Goal: Task Accomplishment & Management: Manage account settings

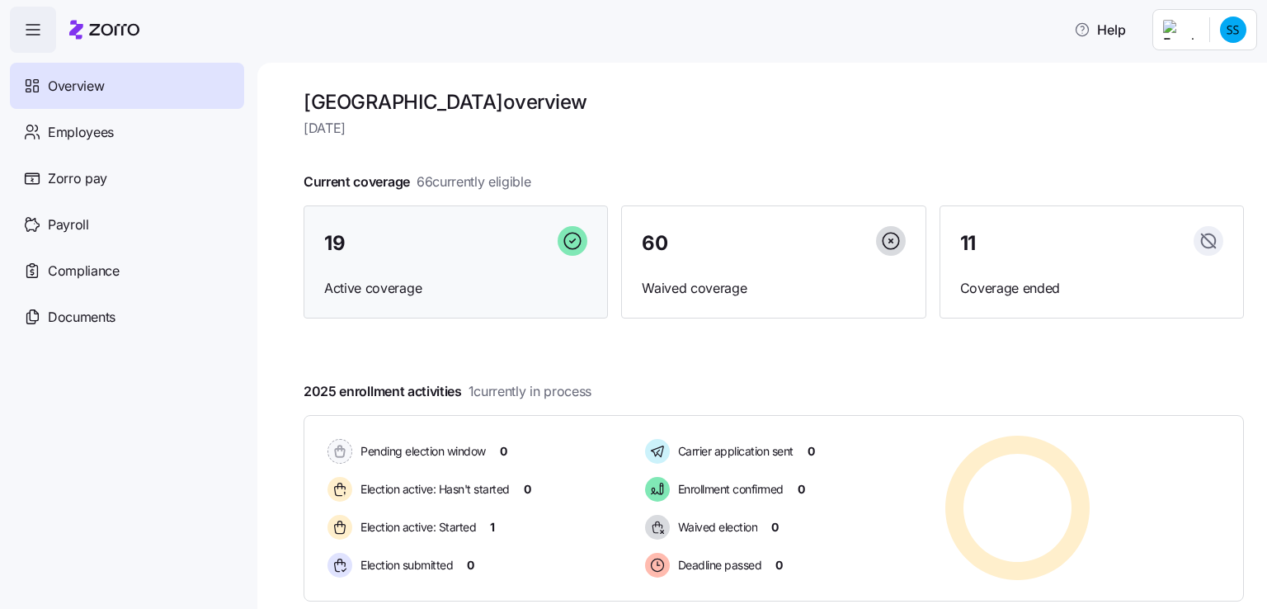
click at [340, 238] on span "19" at bounding box center [334, 243] width 21 height 20
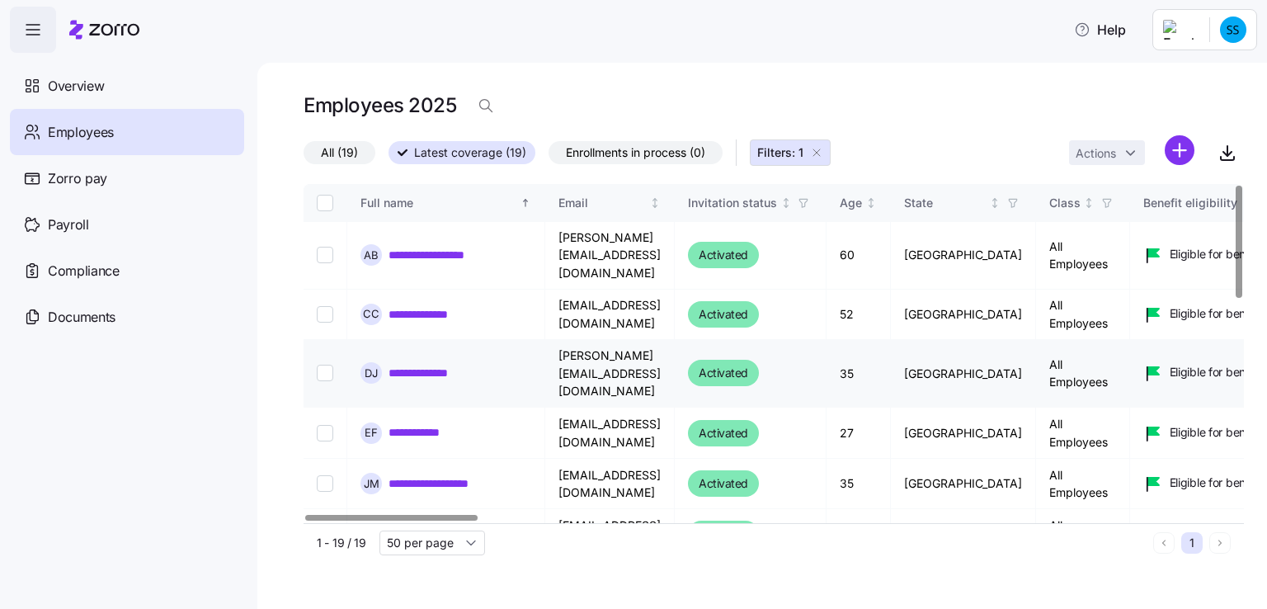
click at [439, 365] on link "**********" at bounding box center [429, 373] width 81 height 16
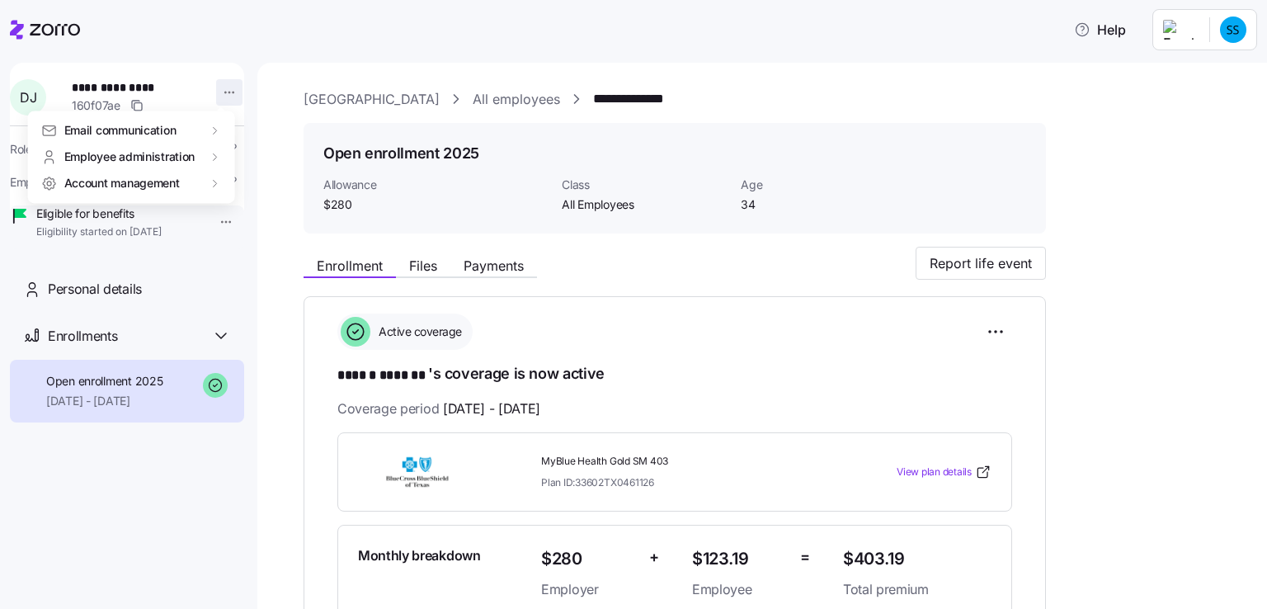
click at [219, 90] on html "**********" at bounding box center [633, 299] width 1267 height 599
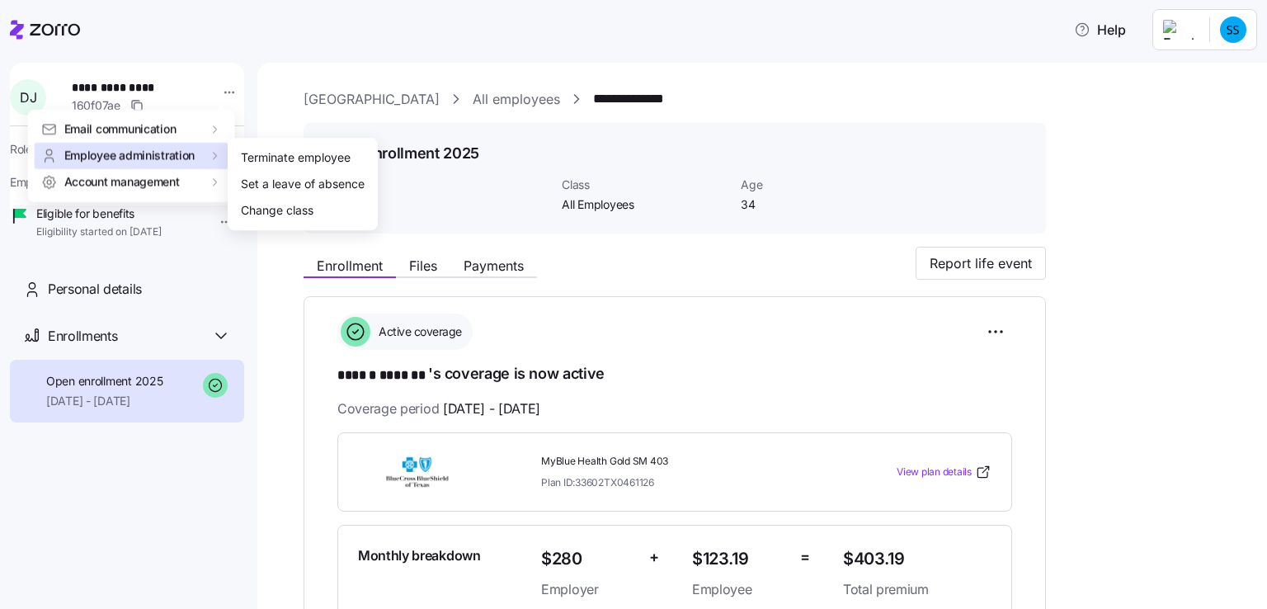
click at [161, 153] on span "Employee administration" at bounding box center [129, 156] width 131 height 16
click at [253, 153] on div "Terminate employee" at bounding box center [296, 157] width 110 height 18
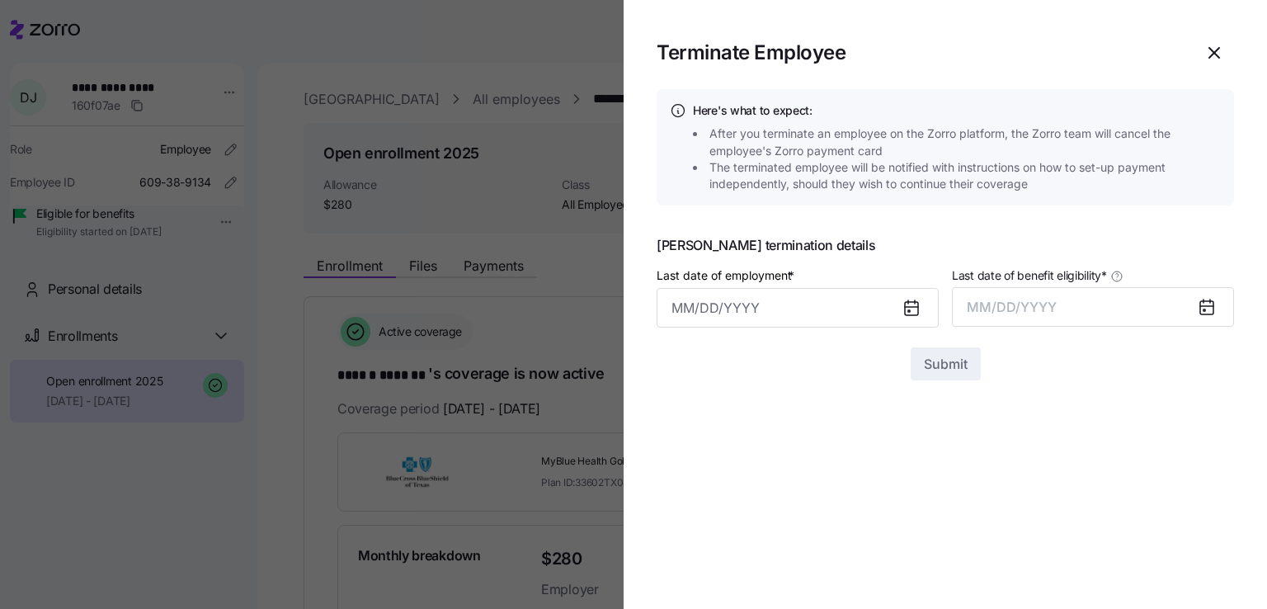
click at [914, 307] on icon at bounding box center [911, 307] width 13 height 0
click at [670, 304] on input "Last date of employment *" at bounding box center [798, 308] width 282 height 40
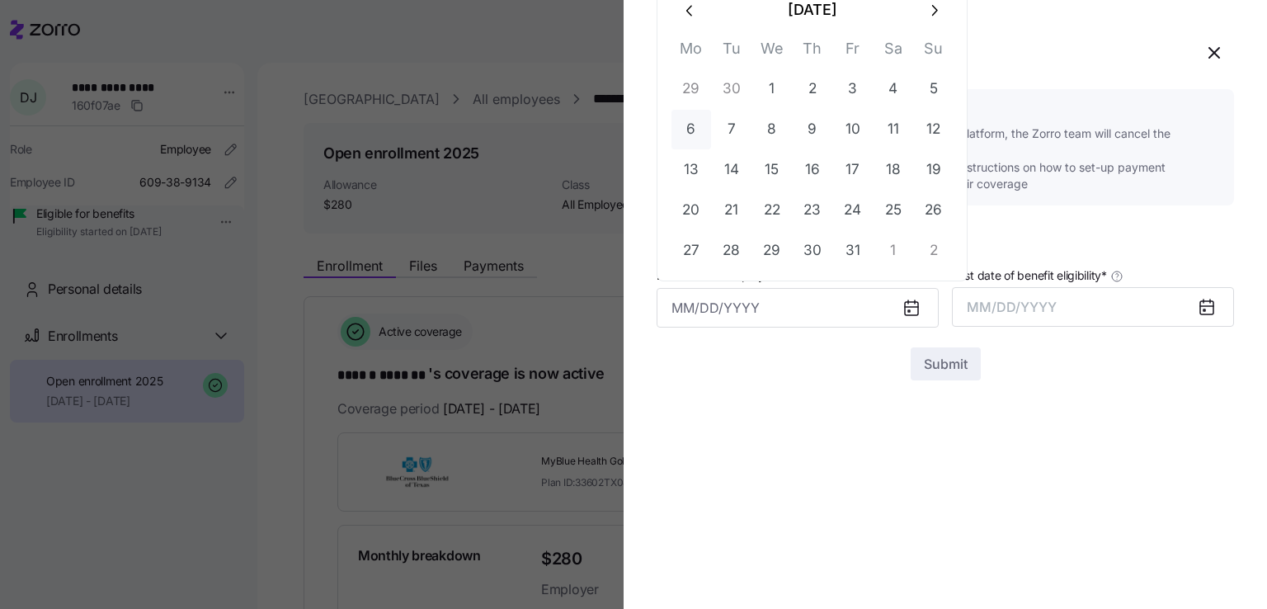
click at [695, 126] on button "6" at bounding box center [691, 130] width 40 height 40
type input "[DATE]"
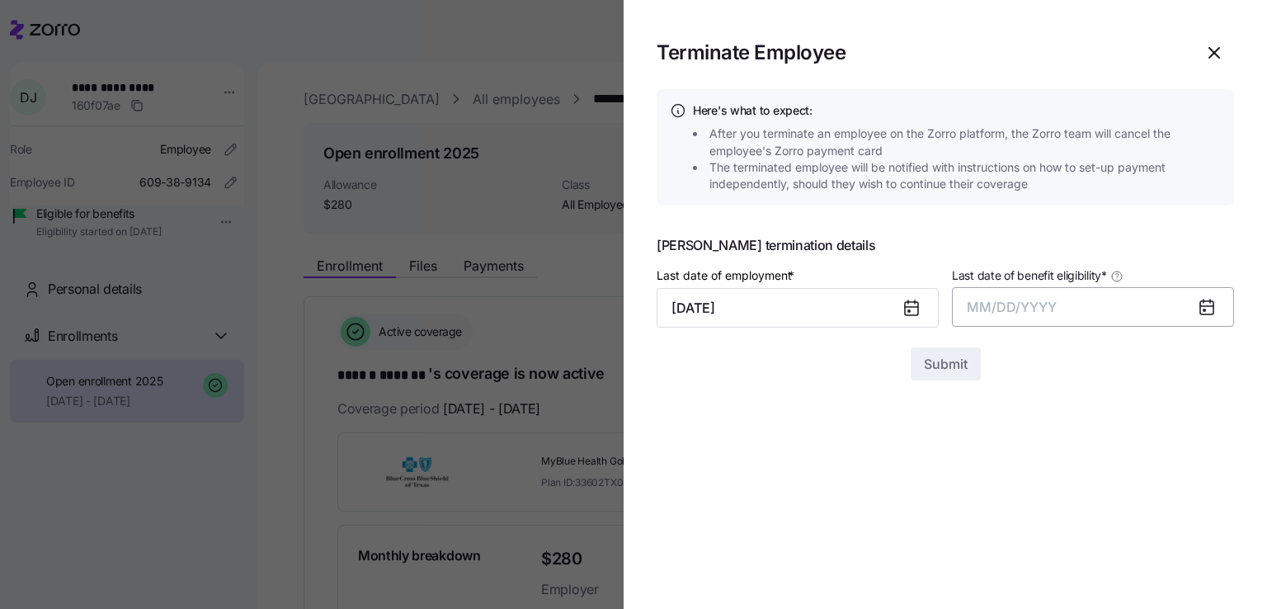
click at [970, 308] on span "MM/DD/YYYY" at bounding box center [1012, 307] width 90 height 16
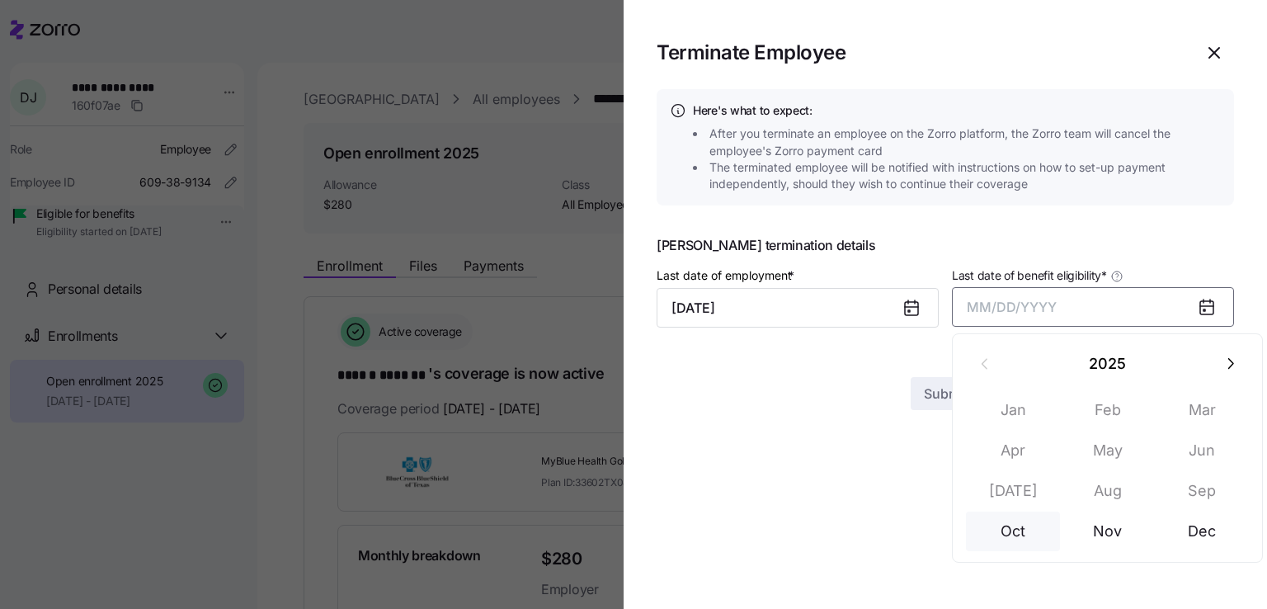
click at [1005, 534] on button "Oct" at bounding box center [1013, 531] width 94 height 40
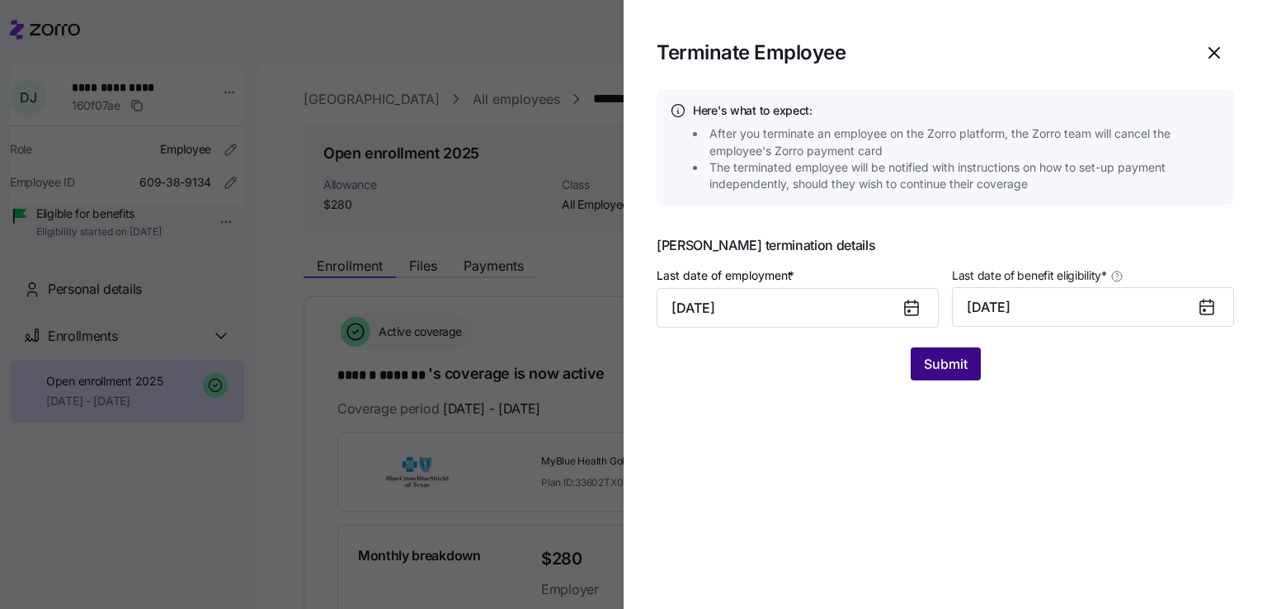
click at [941, 364] on span "Submit" at bounding box center [946, 364] width 44 height 20
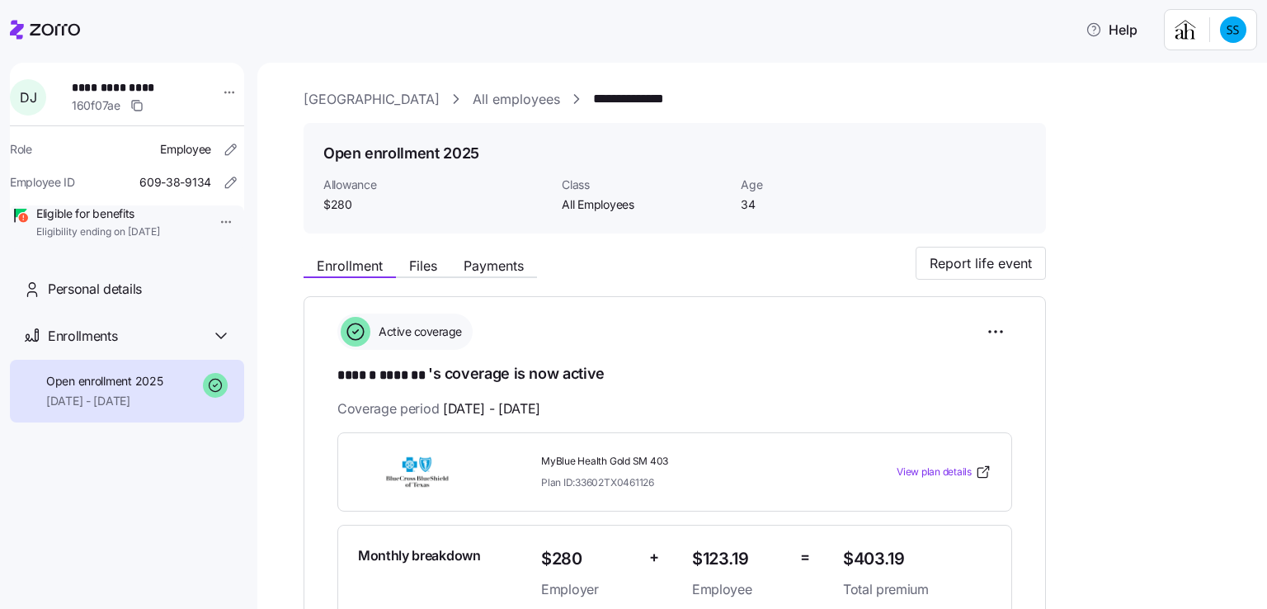
click at [271, 283] on div "**********" at bounding box center [762, 336] width 1010 height 546
click at [514, 98] on link "All employees" at bounding box center [516, 99] width 87 height 21
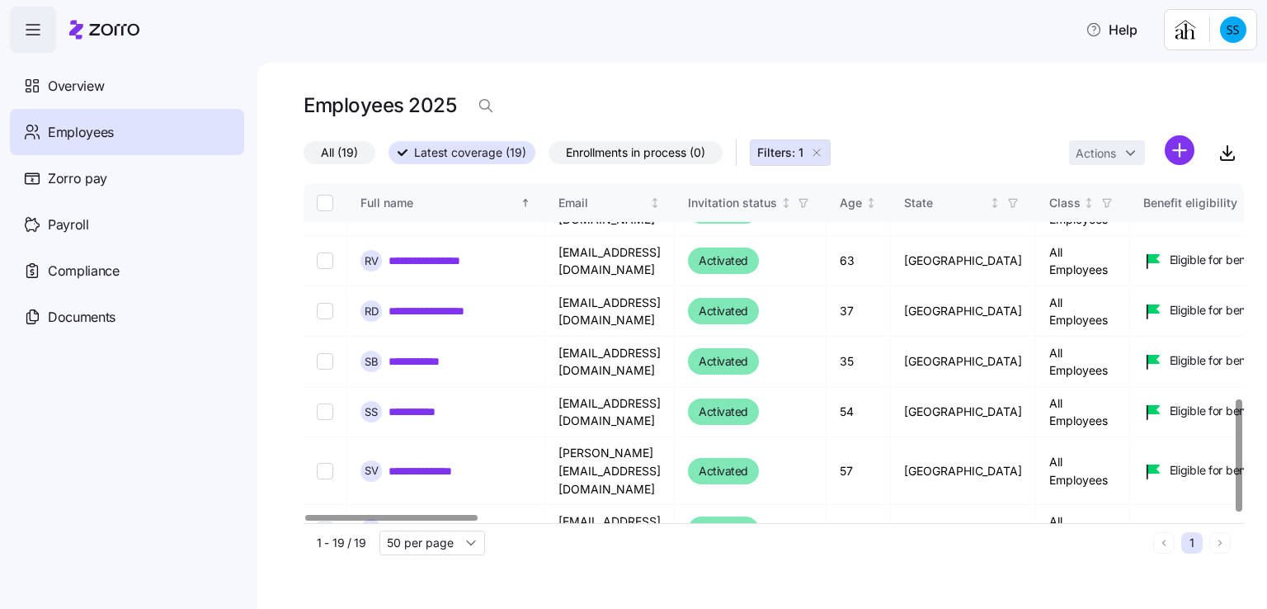
scroll to position [646, 0]
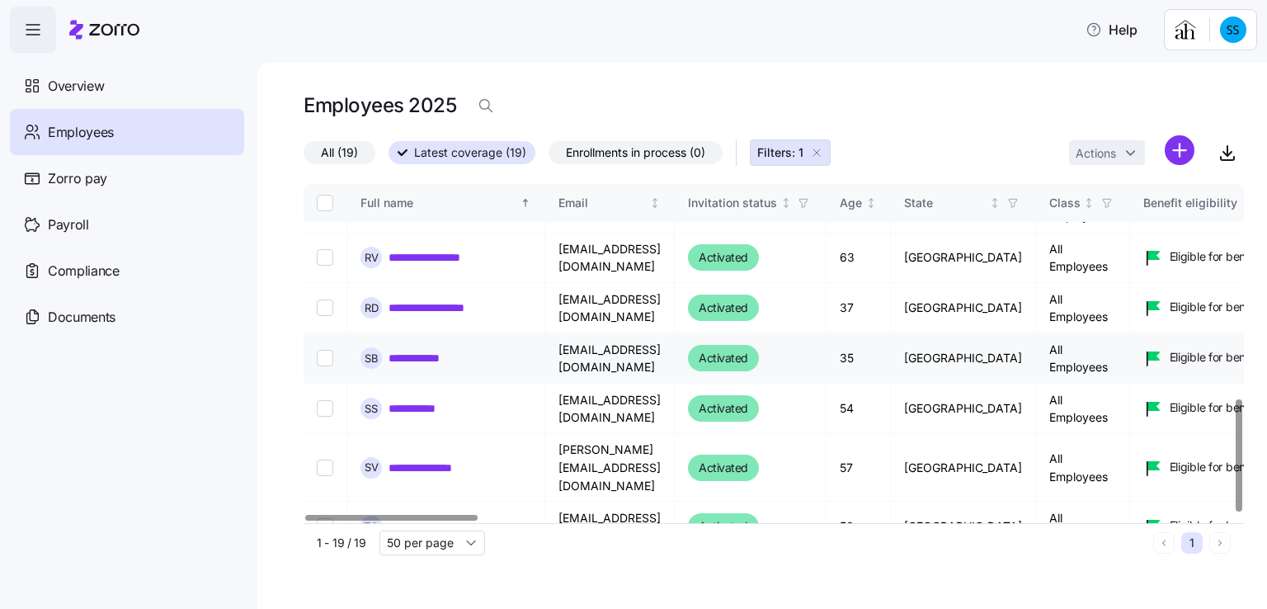
click at [417, 350] on link "**********" at bounding box center [425, 358] width 73 height 16
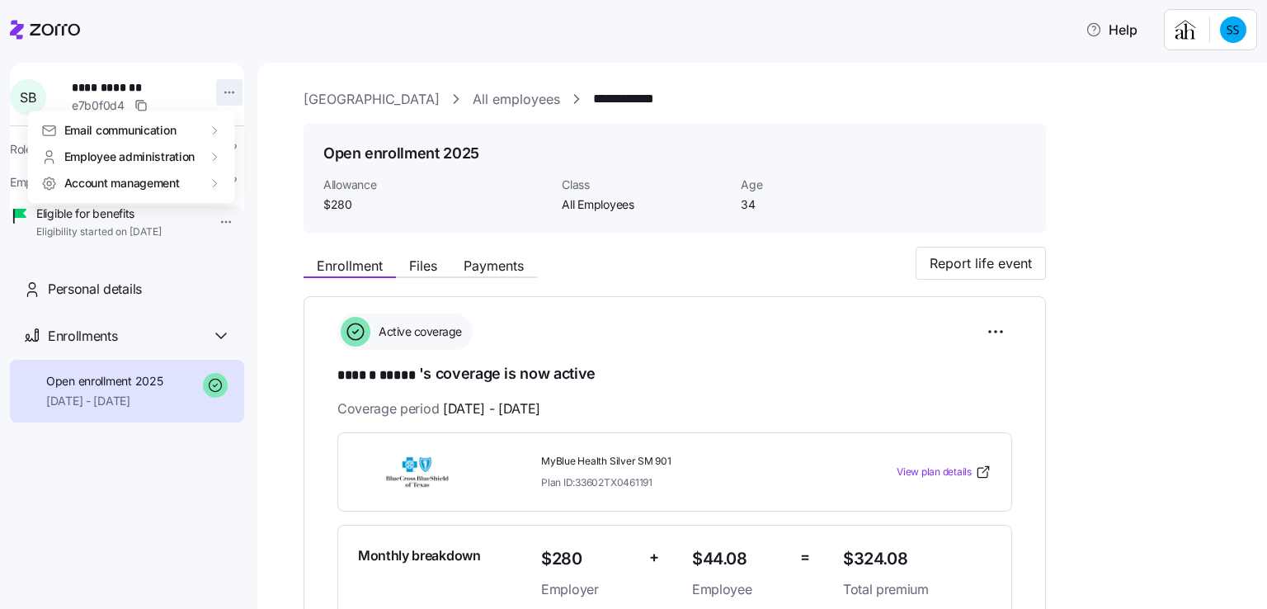
click at [221, 89] on html "**********" at bounding box center [633, 299] width 1267 height 599
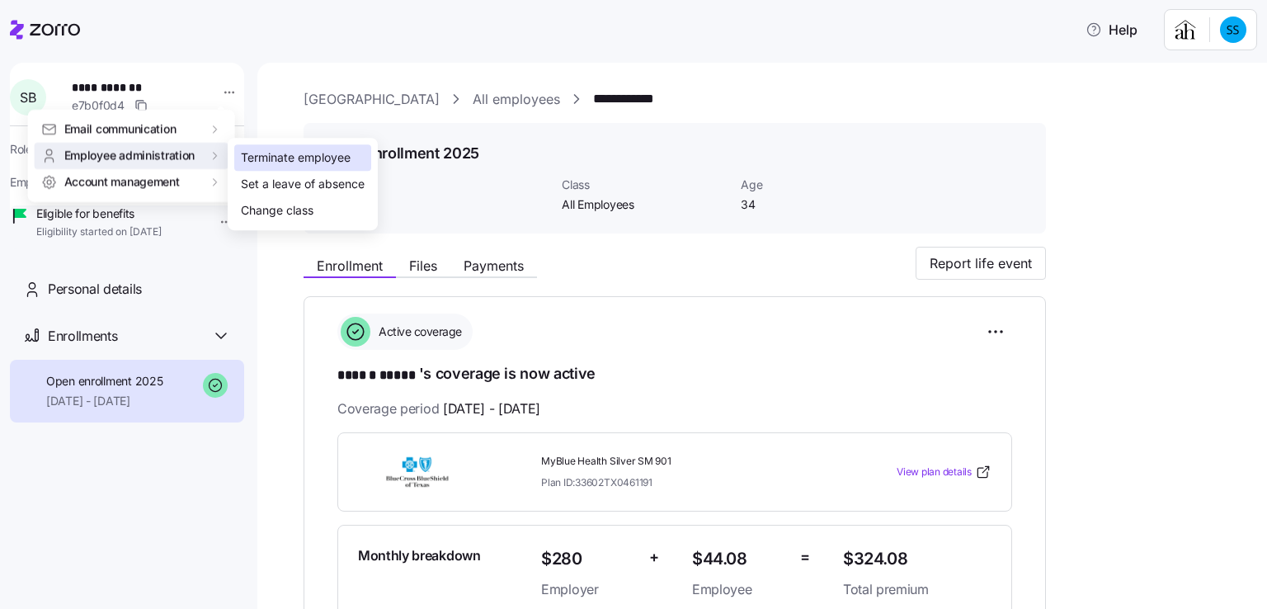
click at [256, 153] on div "Terminate employee" at bounding box center [296, 157] width 110 height 18
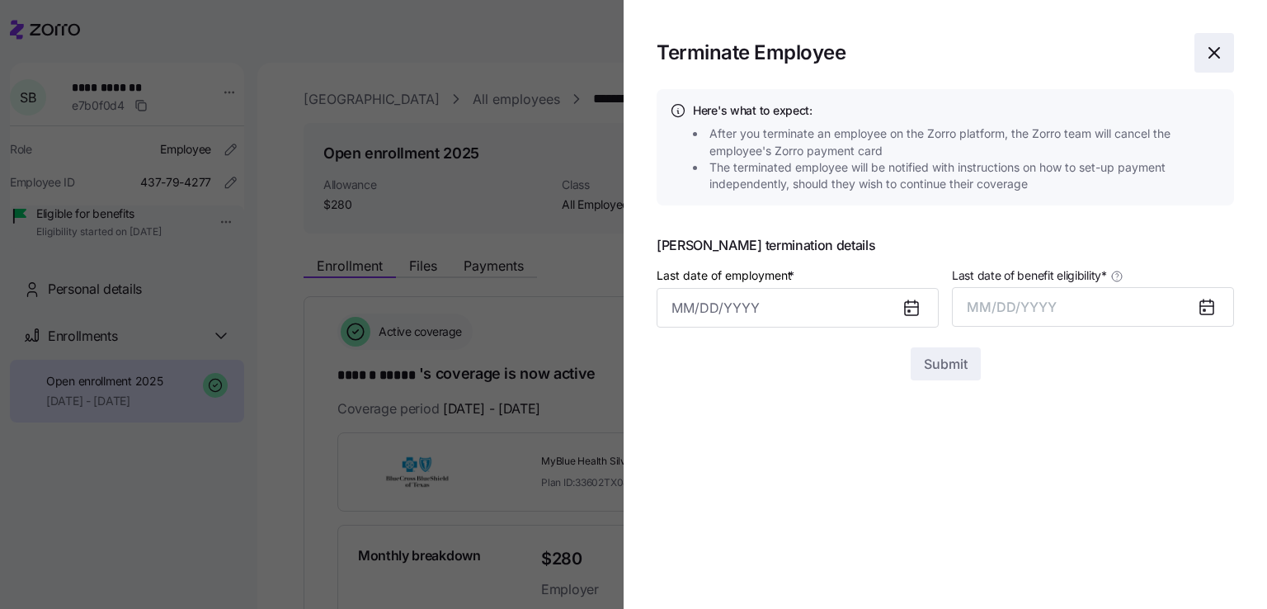
click at [1206, 49] on icon "button" at bounding box center [1214, 53] width 20 height 20
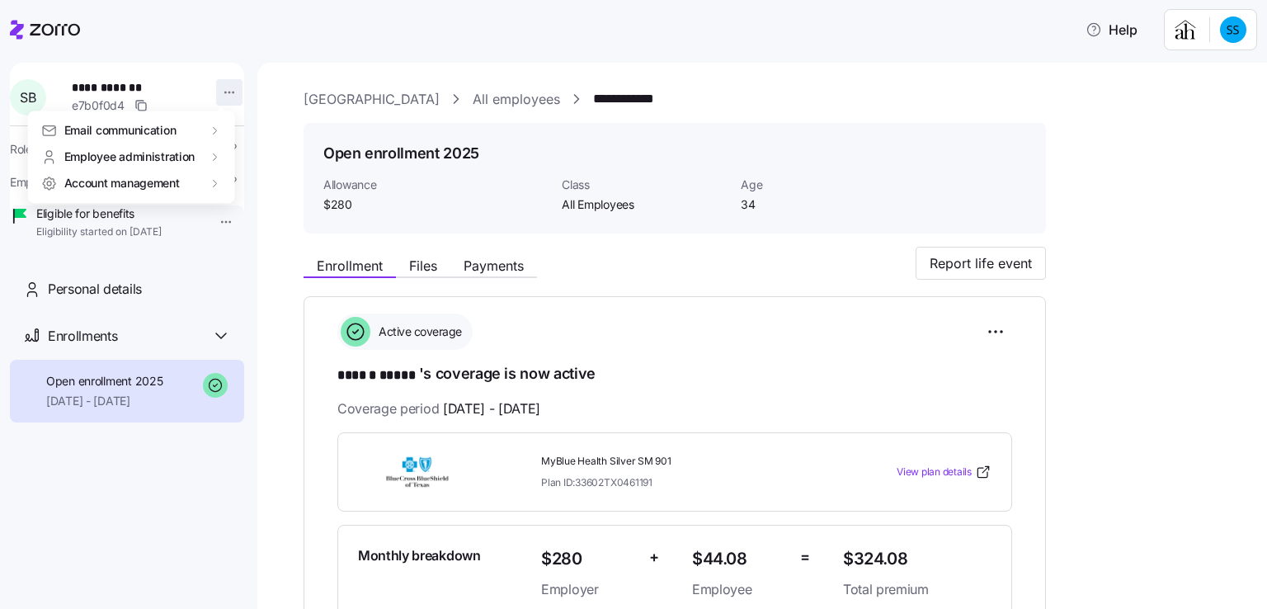
click at [218, 91] on html "**********" at bounding box center [633, 299] width 1267 height 599
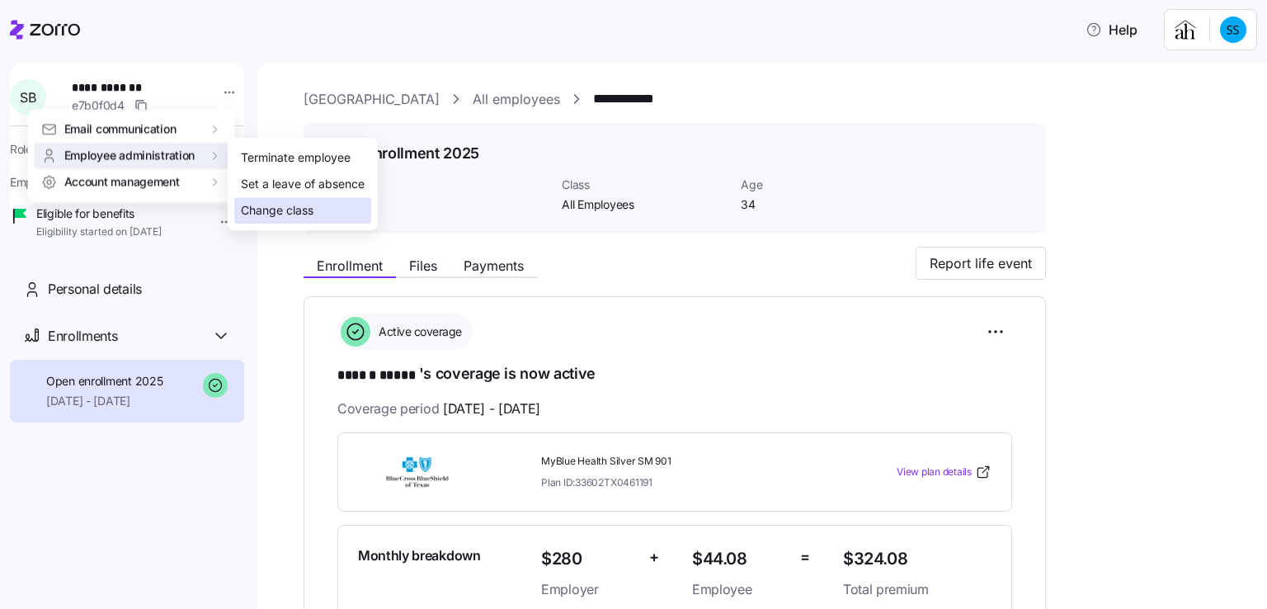
click at [259, 214] on div "Change class" at bounding box center [277, 210] width 73 height 18
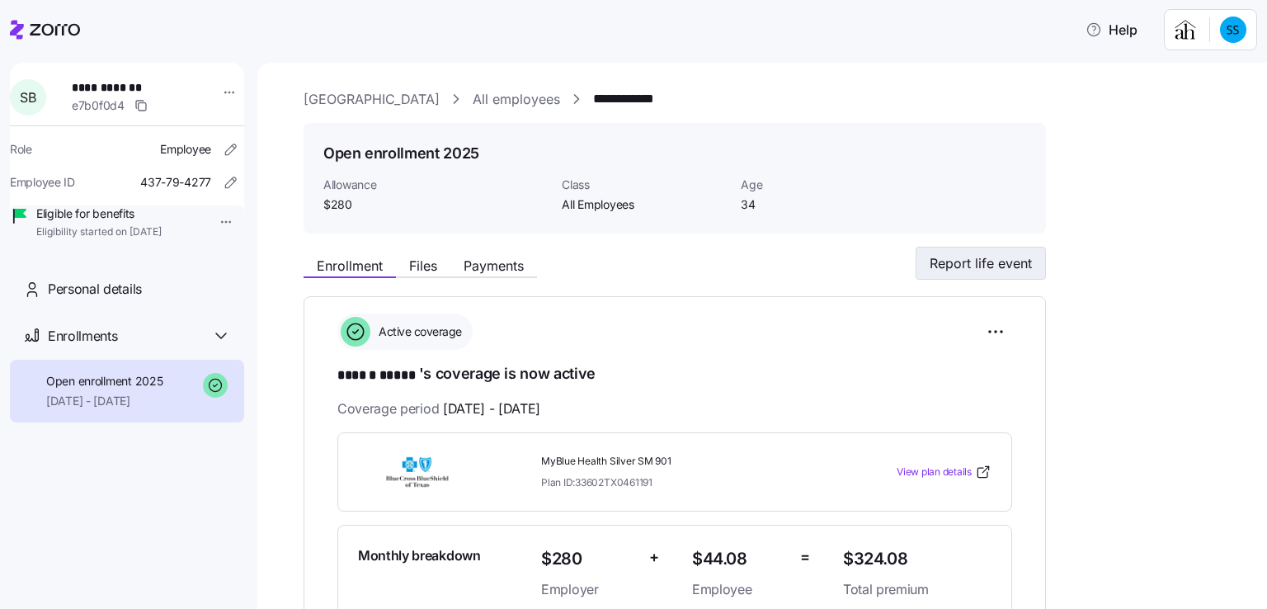
click at [953, 257] on span "Report life event" at bounding box center [981, 263] width 102 height 20
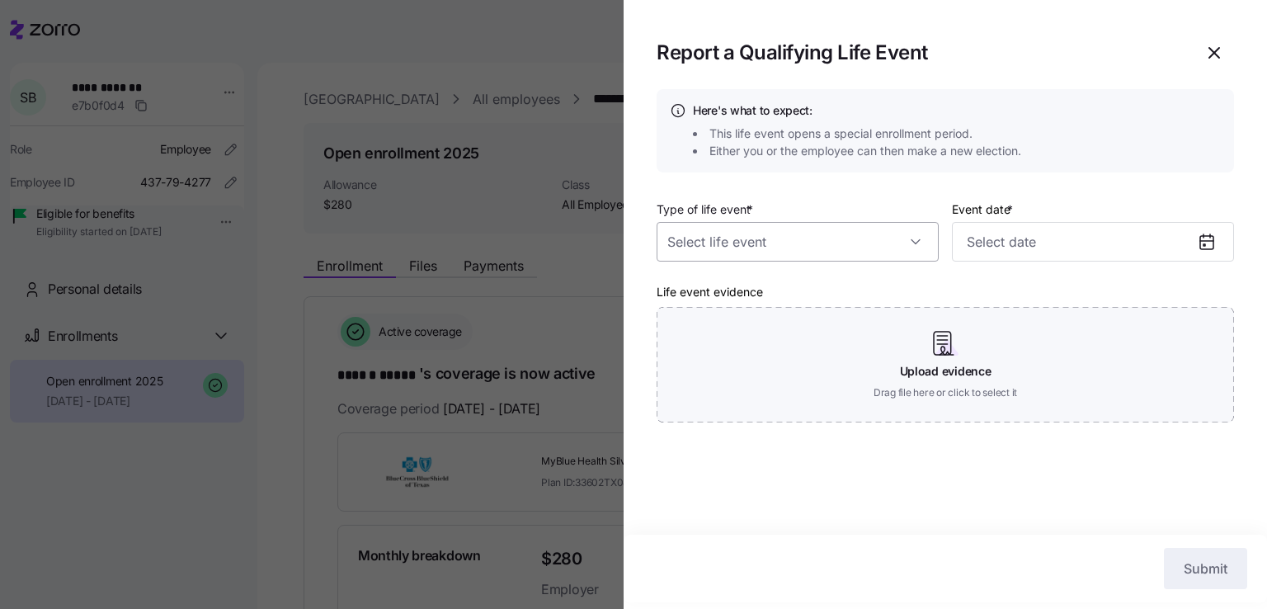
click at [806, 238] on input "Type of life event *" at bounding box center [798, 242] width 282 height 40
click at [1214, 45] on icon "button" at bounding box center [1214, 53] width 20 height 20
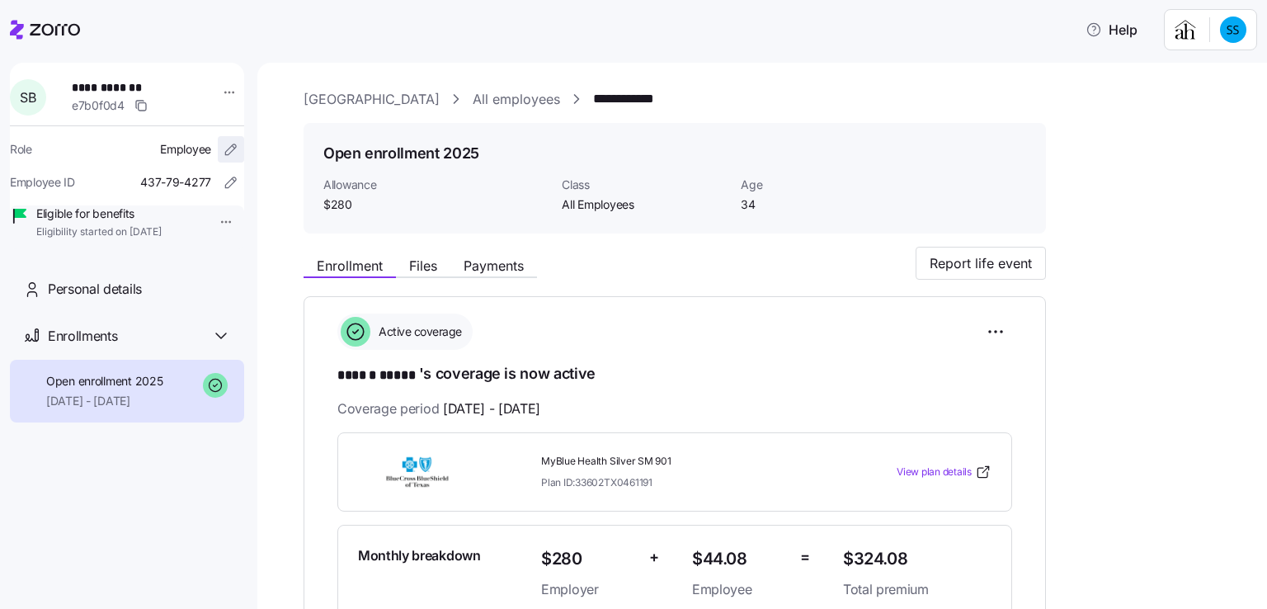
click at [223, 145] on icon "button" at bounding box center [231, 149] width 16 height 16
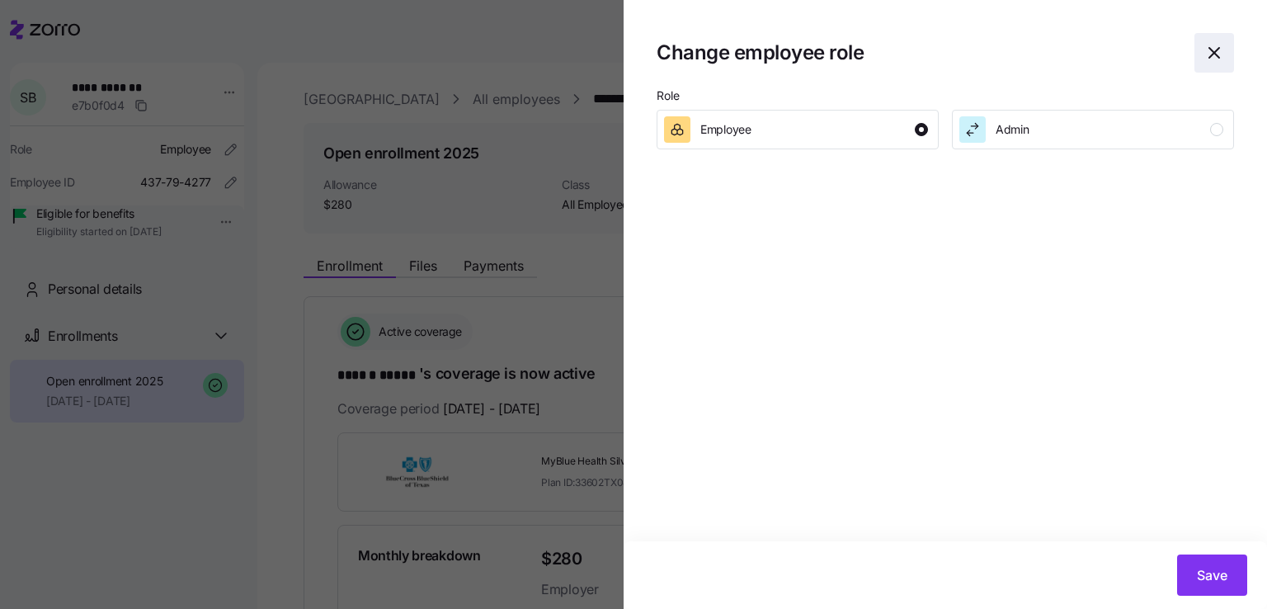
click at [1208, 48] on icon "button" at bounding box center [1214, 53] width 20 height 20
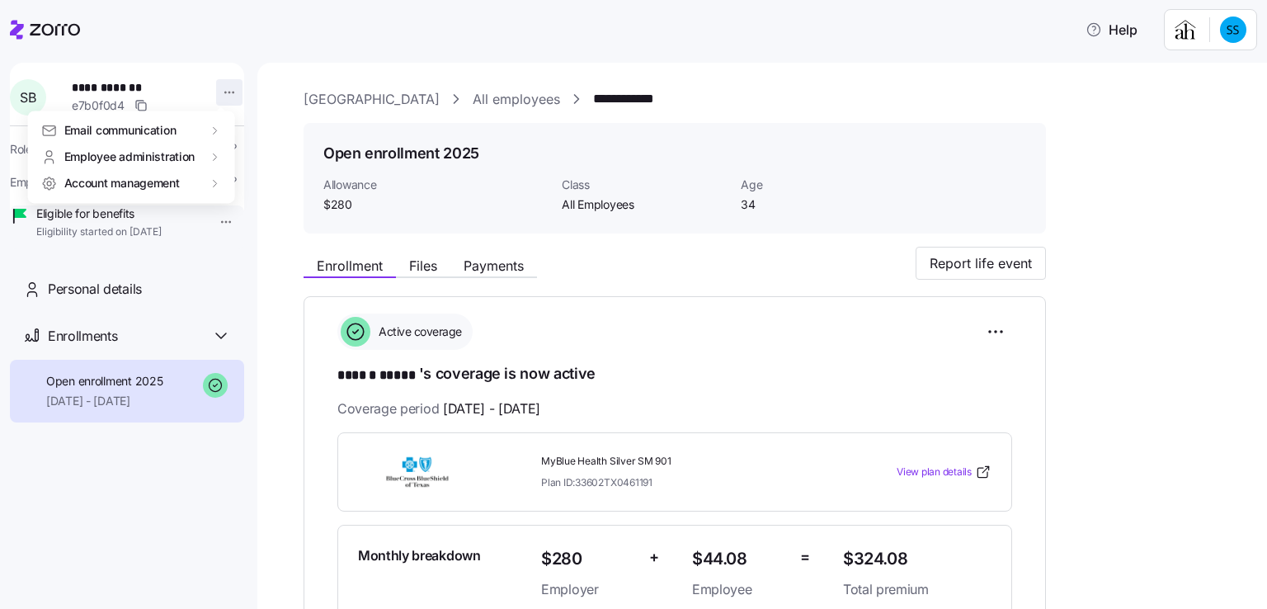
click at [218, 88] on html "**********" at bounding box center [633, 299] width 1267 height 599
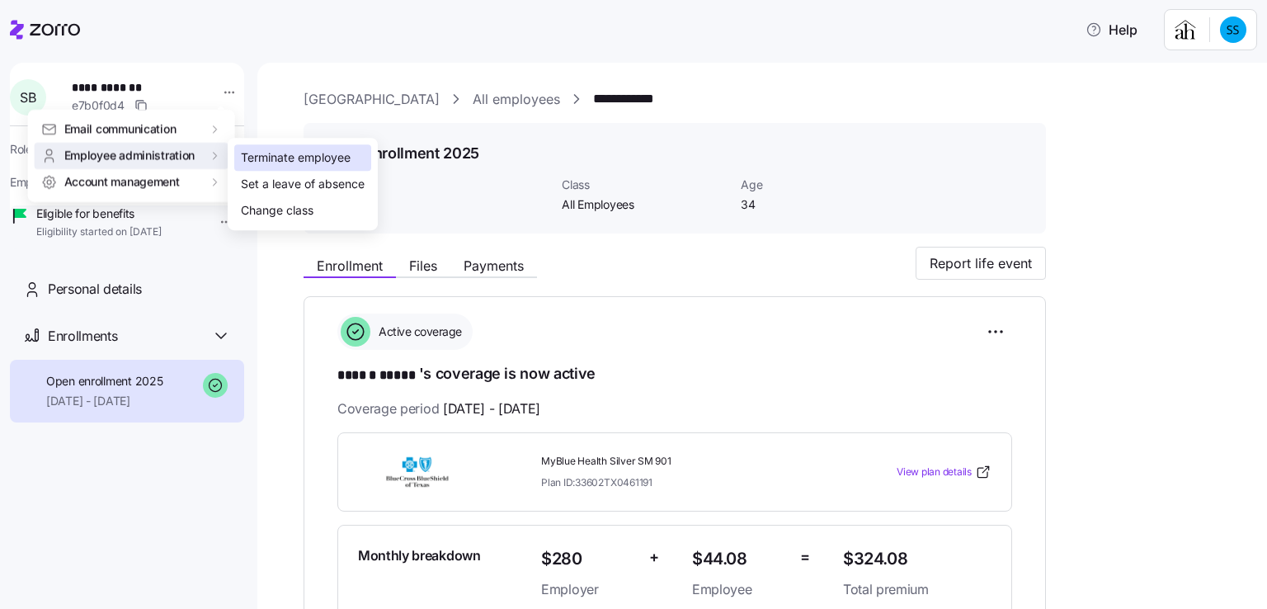
click at [267, 151] on div "Terminate employee" at bounding box center [296, 157] width 110 height 18
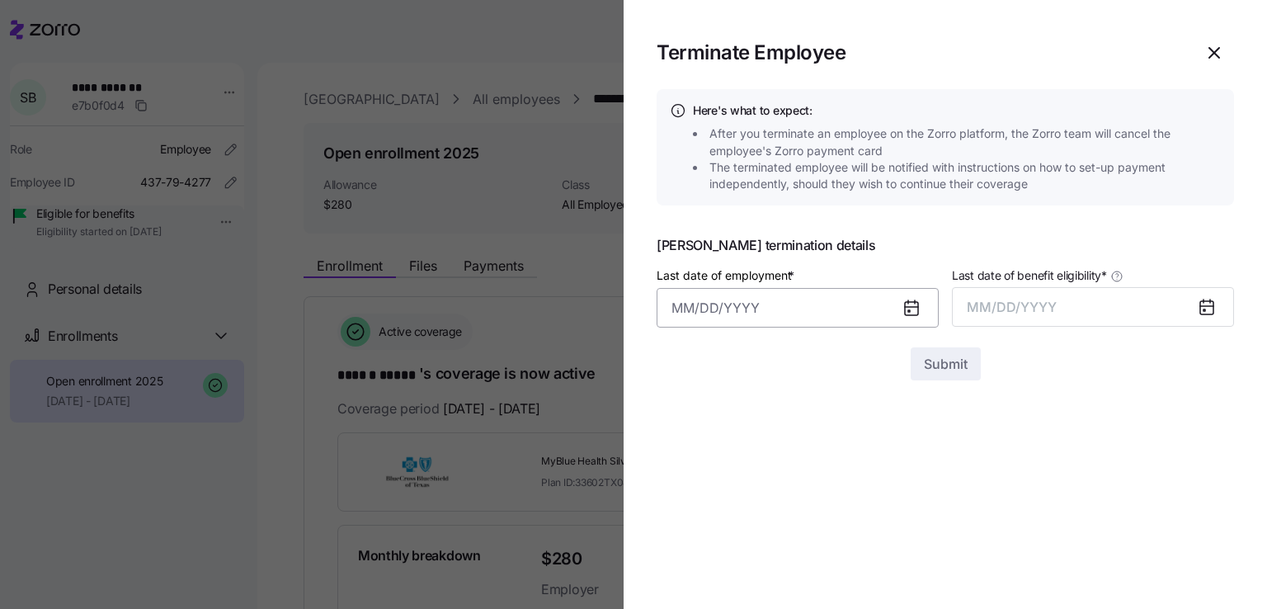
click at [676, 301] on input "Last date of employment *" at bounding box center [798, 308] width 282 height 40
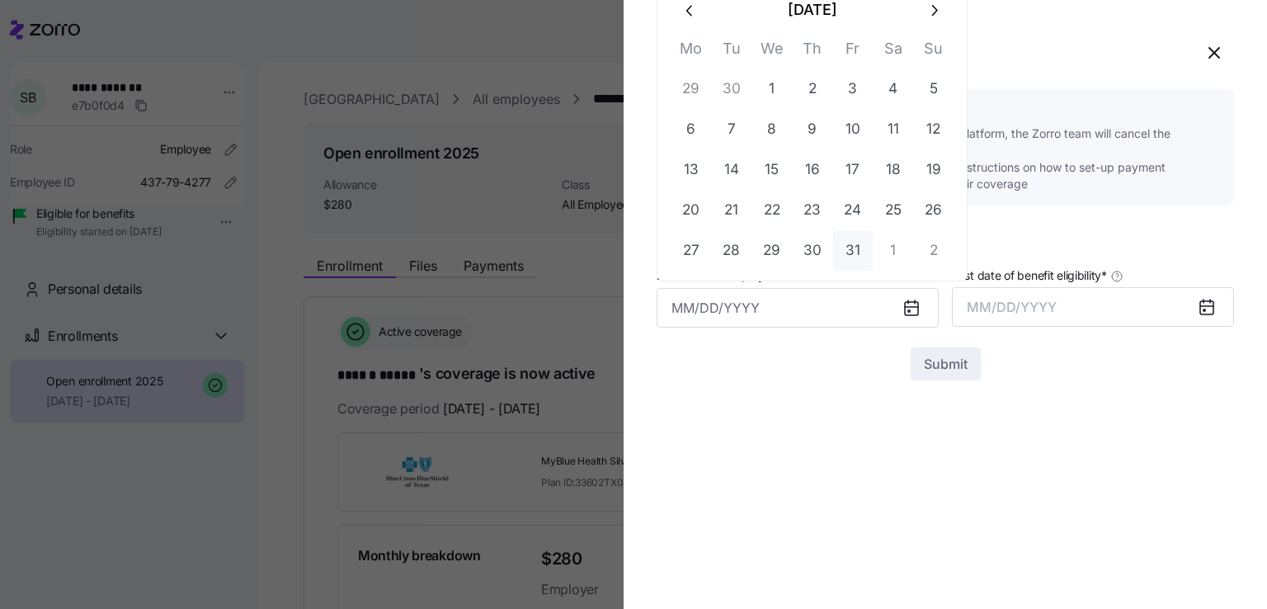
click at [850, 253] on button "31" at bounding box center [853, 251] width 40 height 40
type input "[DATE]"
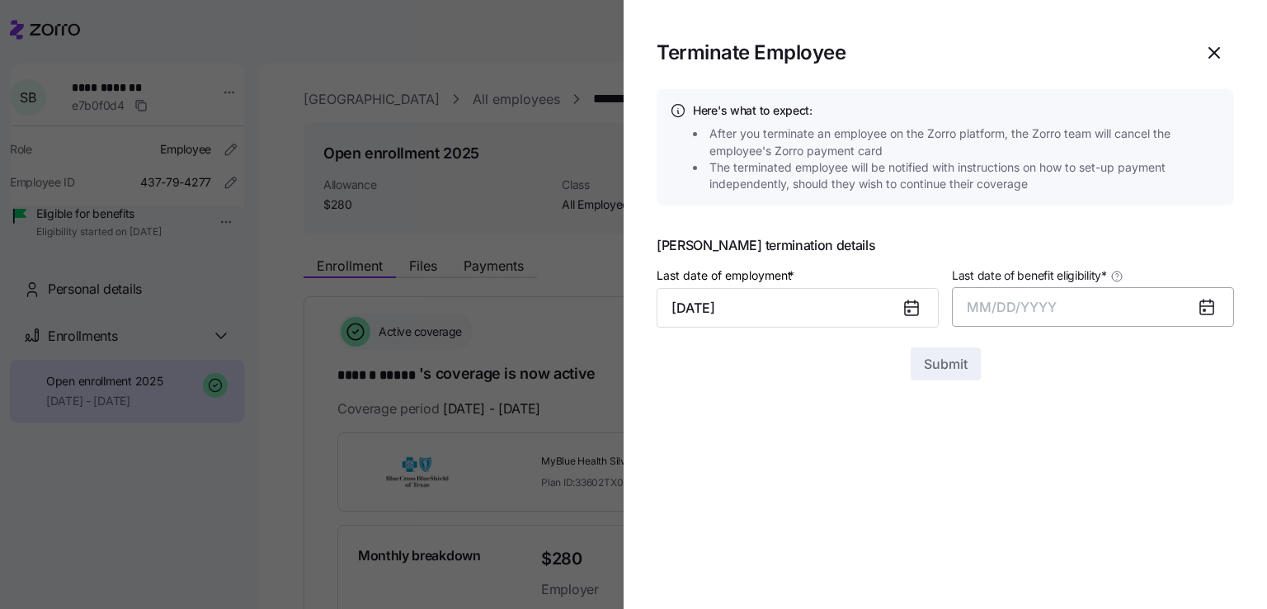
click at [979, 312] on span "MM/DD/YYYY" at bounding box center [1012, 307] width 90 height 16
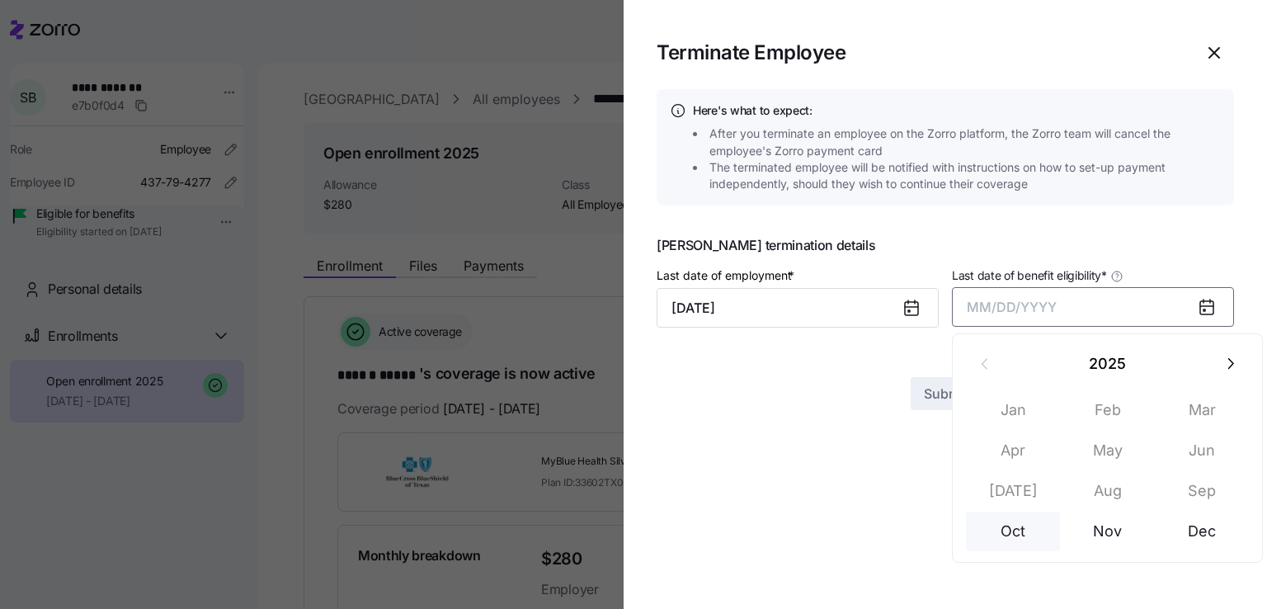
click at [1004, 544] on button "Oct" at bounding box center [1013, 531] width 94 height 40
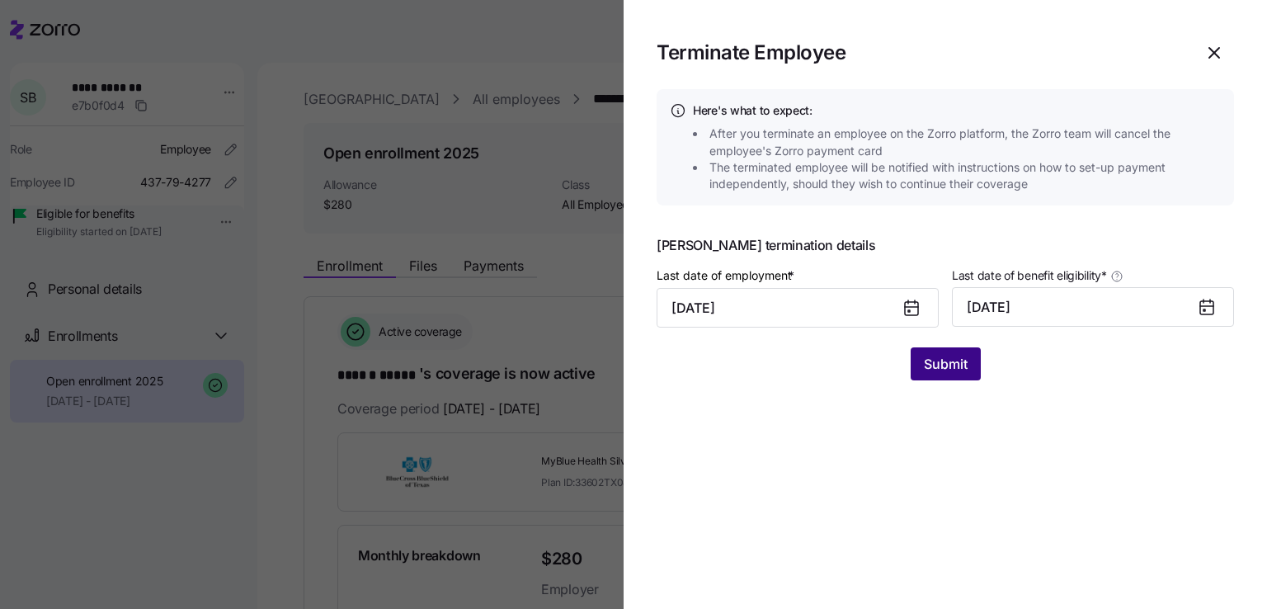
click at [944, 360] on span "Submit" at bounding box center [946, 364] width 44 height 20
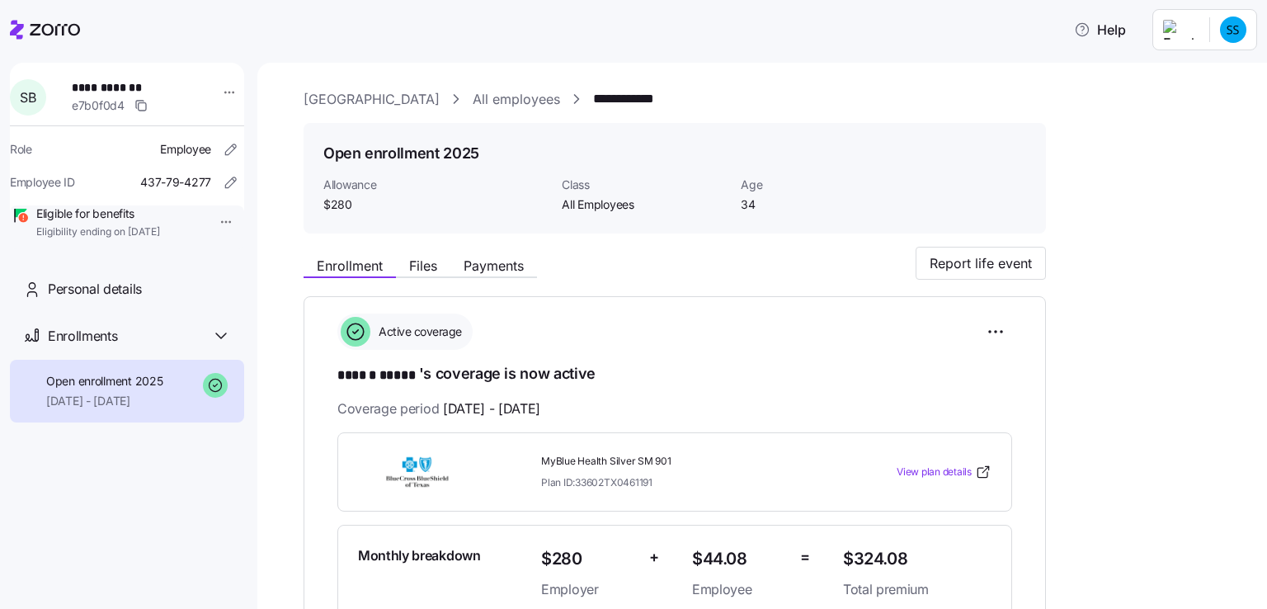
click at [477, 92] on link "All employees" at bounding box center [516, 99] width 87 height 21
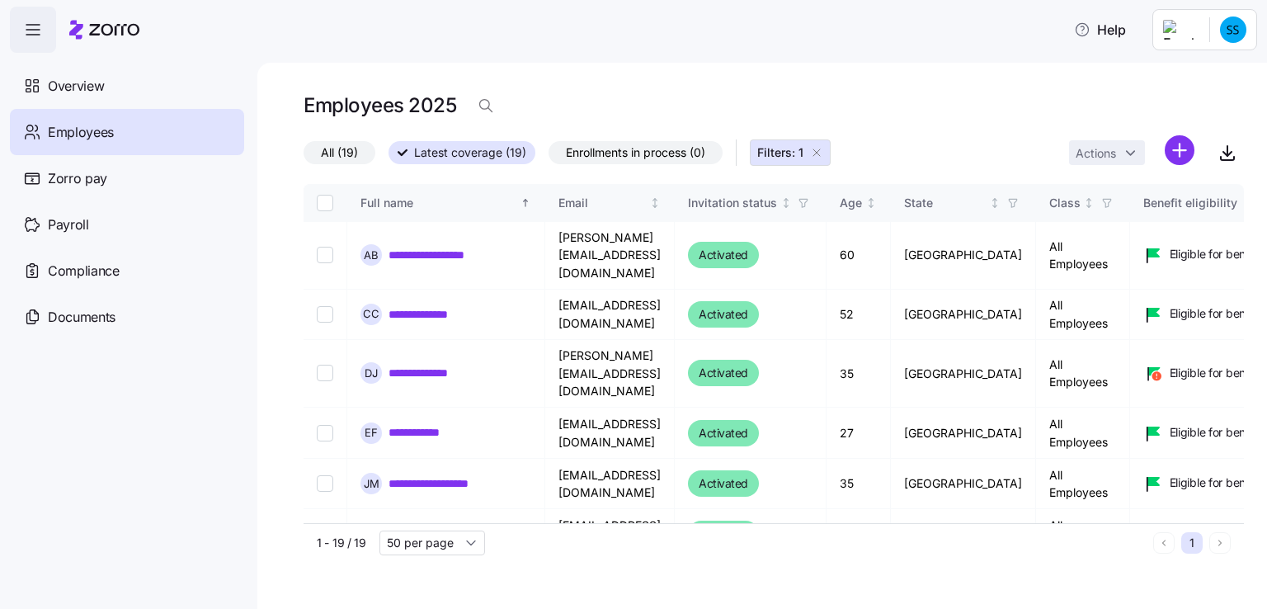
click at [323, 149] on span "All (19)" at bounding box center [339, 152] width 37 height 21
click at [304, 157] on input "All (19)" at bounding box center [304, 157] width 0 height 0
